Goal: Task Accomplishment & Management: Use online tool/utility

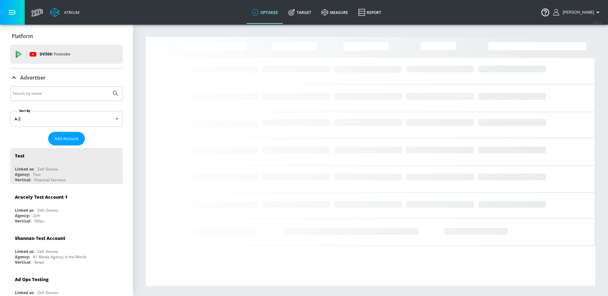
click at [46, 92] on input "Search by name" at bounding box center [61, 93] width 96 height 8
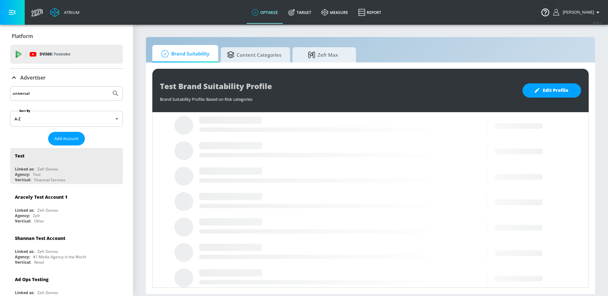
type input "universal"
click at [109, 86] on button "Submit Search" at bounding box center [116, 93] width 14 height 14
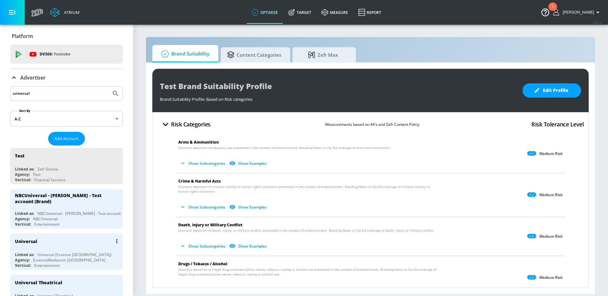
click at [63, 250] on div "Universal Linked as: Universal (Essence Toronto) Agency: EssenceMediacom Toront…" at bounding box center [66, 251] width 113 height 36
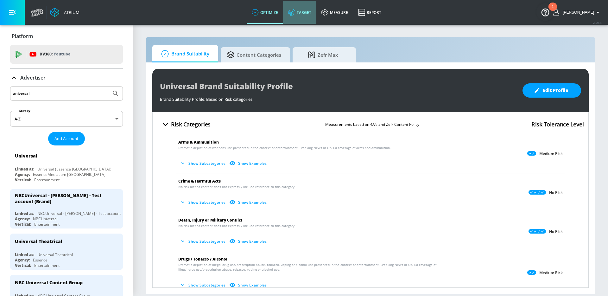
click at [306, 9] on link "Target" at bounding box center [299, 12] width 33 height 23
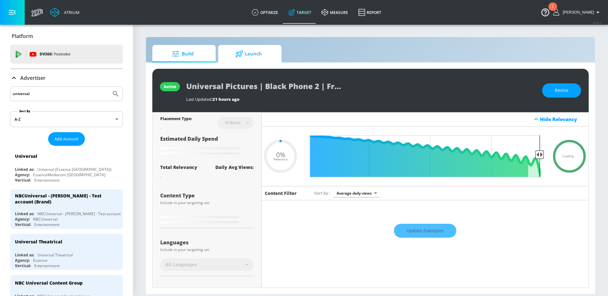
type input "0.05"
click at [235, 52] on span "Launch" at bounding box center [248, 53] width 48 height 15
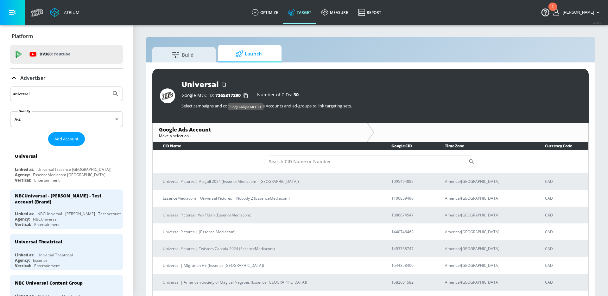
click at [247, 94] on icon "button" at bounding box center [246, 96] width 10 height 10
